Goal: Find specific page/section: Find specific page/section

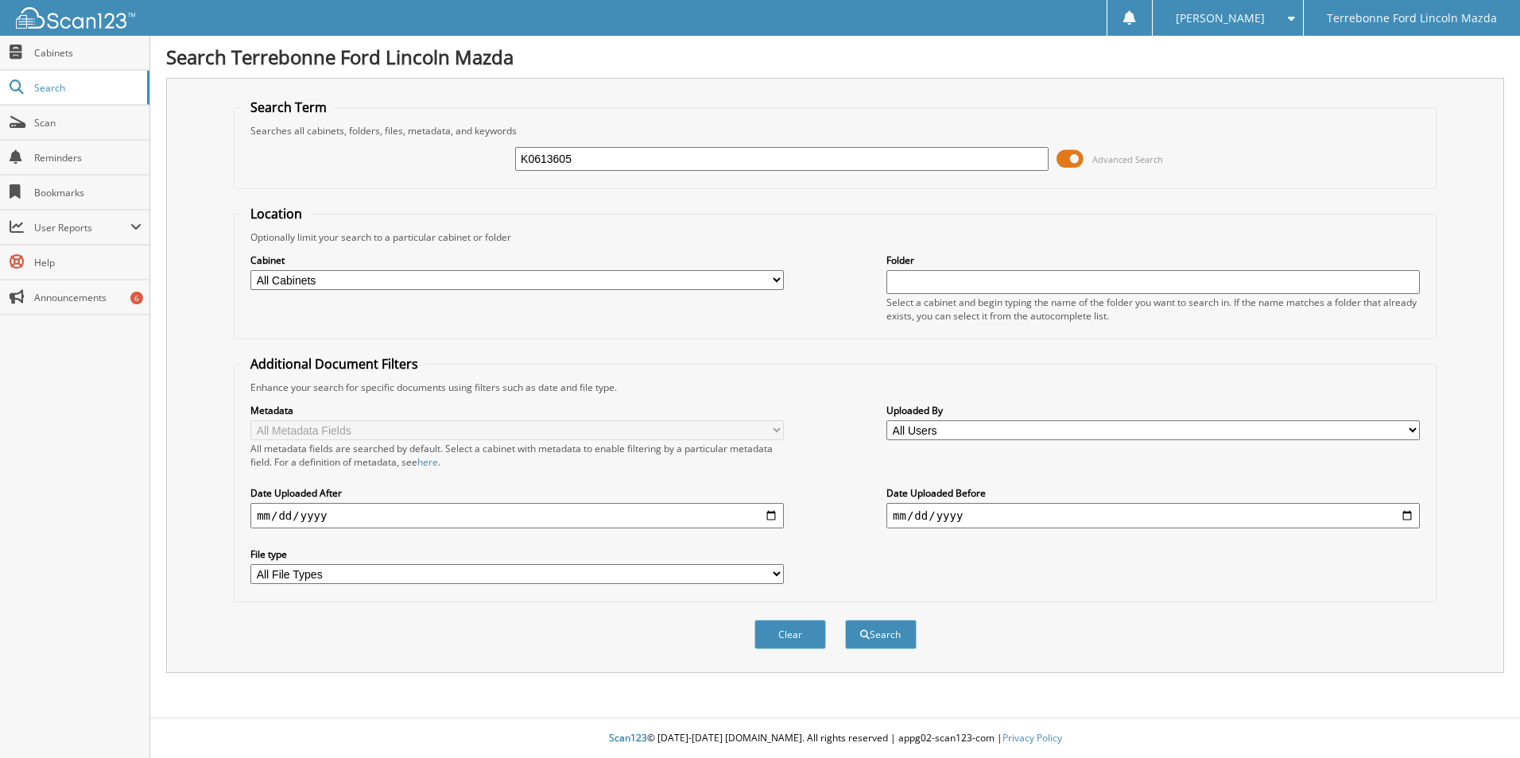
type input "K0613605"
click at [845, 620] on button "Search" at bounding box center [881, 634] width 72 height 29
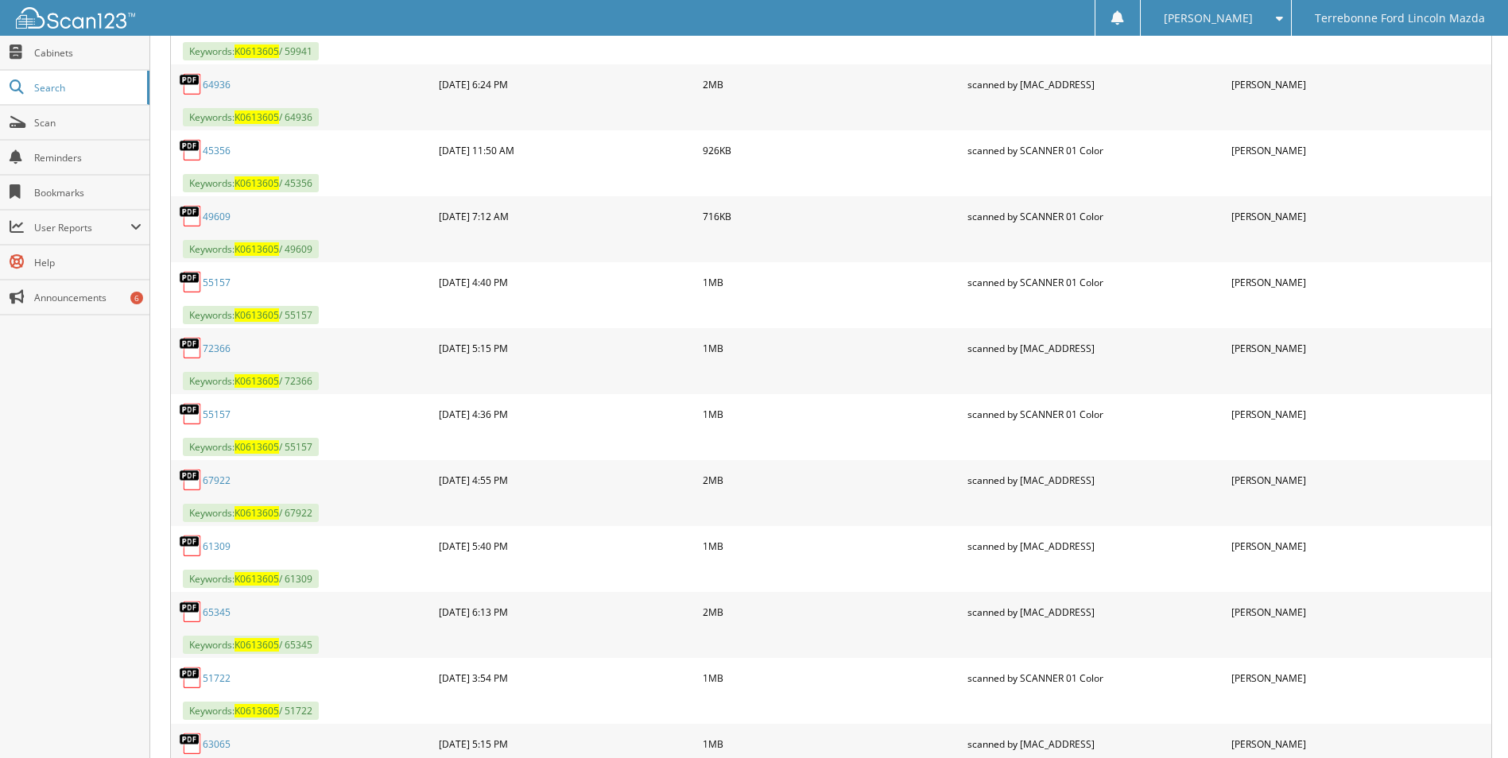
scroll to position [1033, 0]
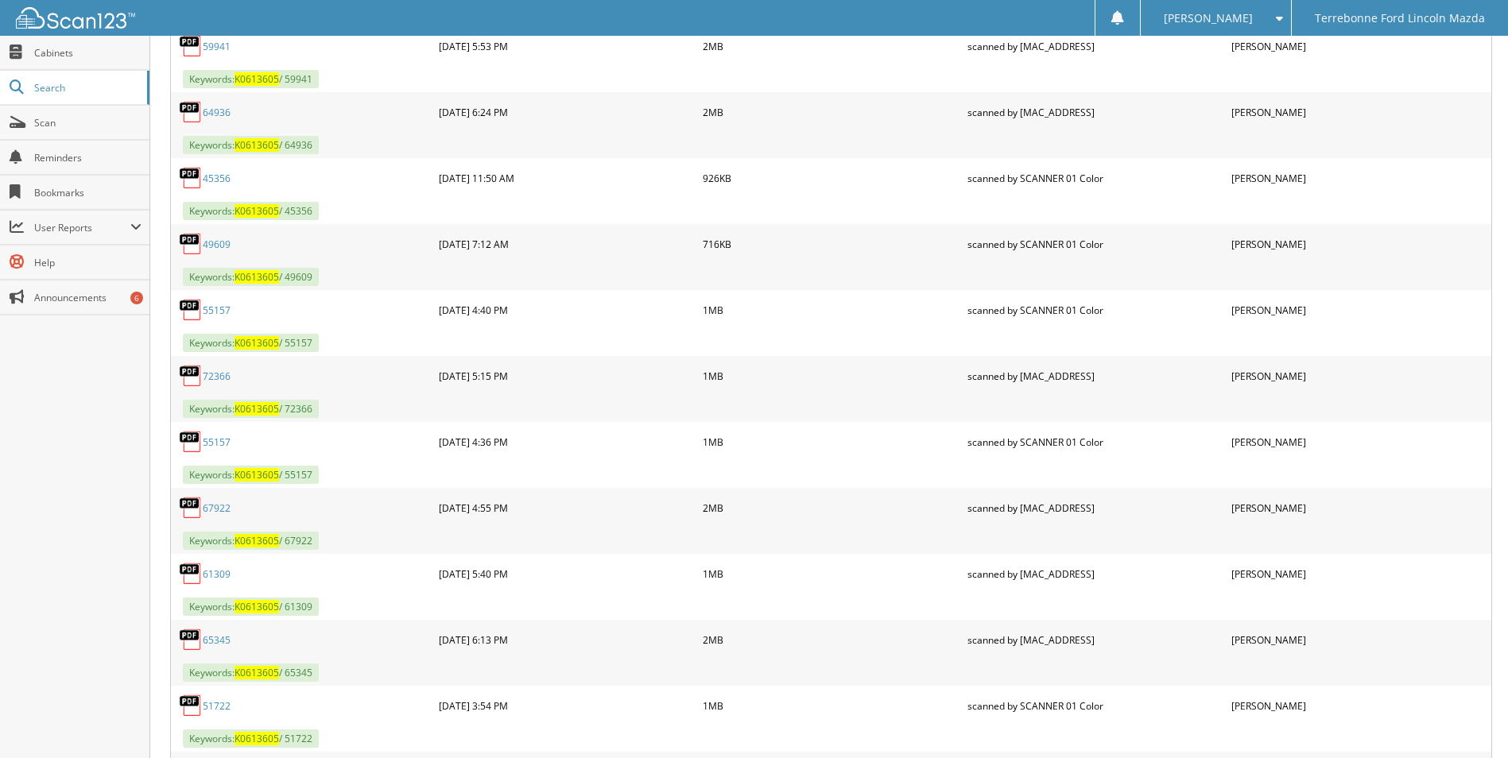
click at [212, 376] on link "72366" at bounding box center [217, 377] width 28 height 14
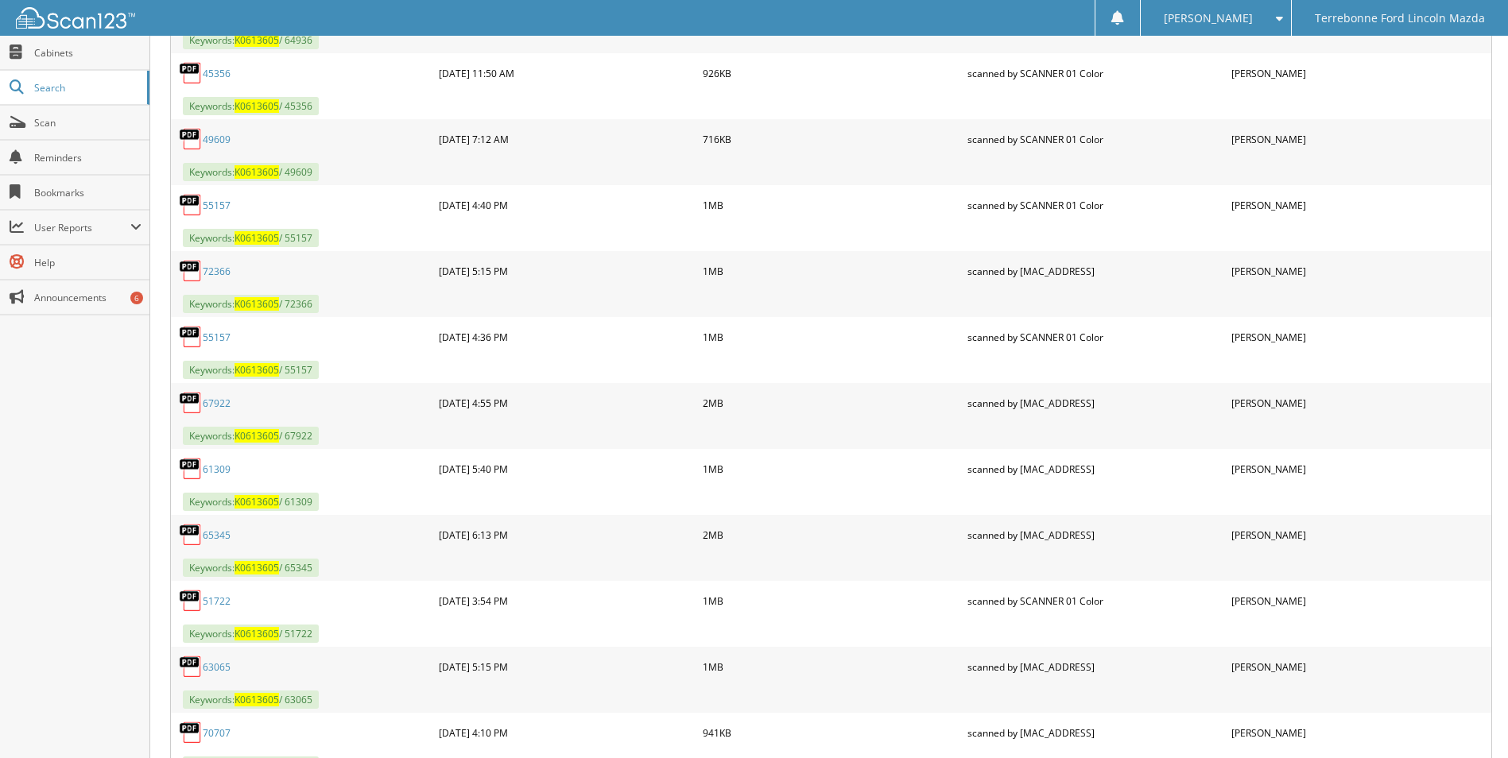
scroll to position [1274, 0]
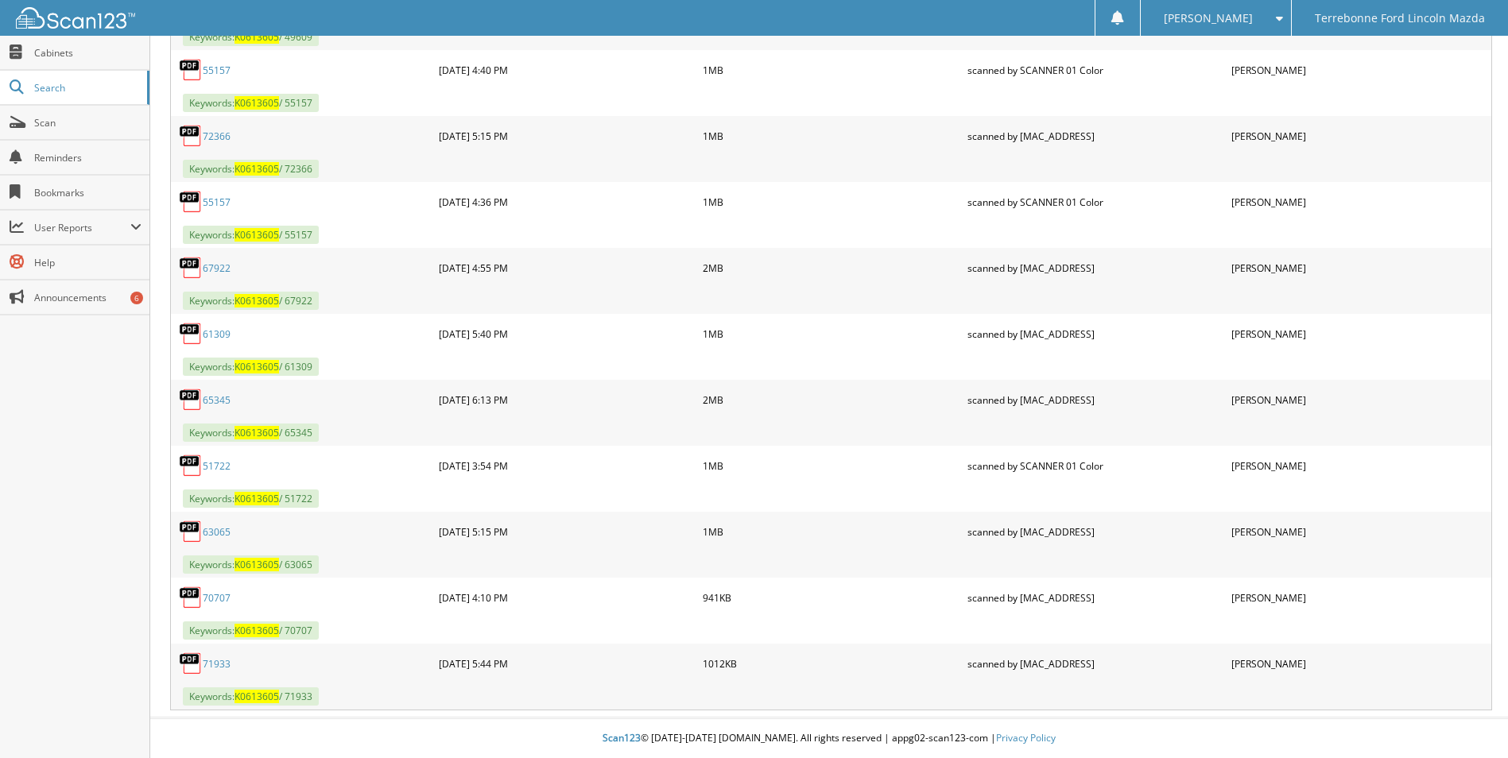
click at [222, 668] on link "71933" at bounding box center [217, 664] width 28 height 14
